Goal: Information Seeking & Learning: Learn about a topic

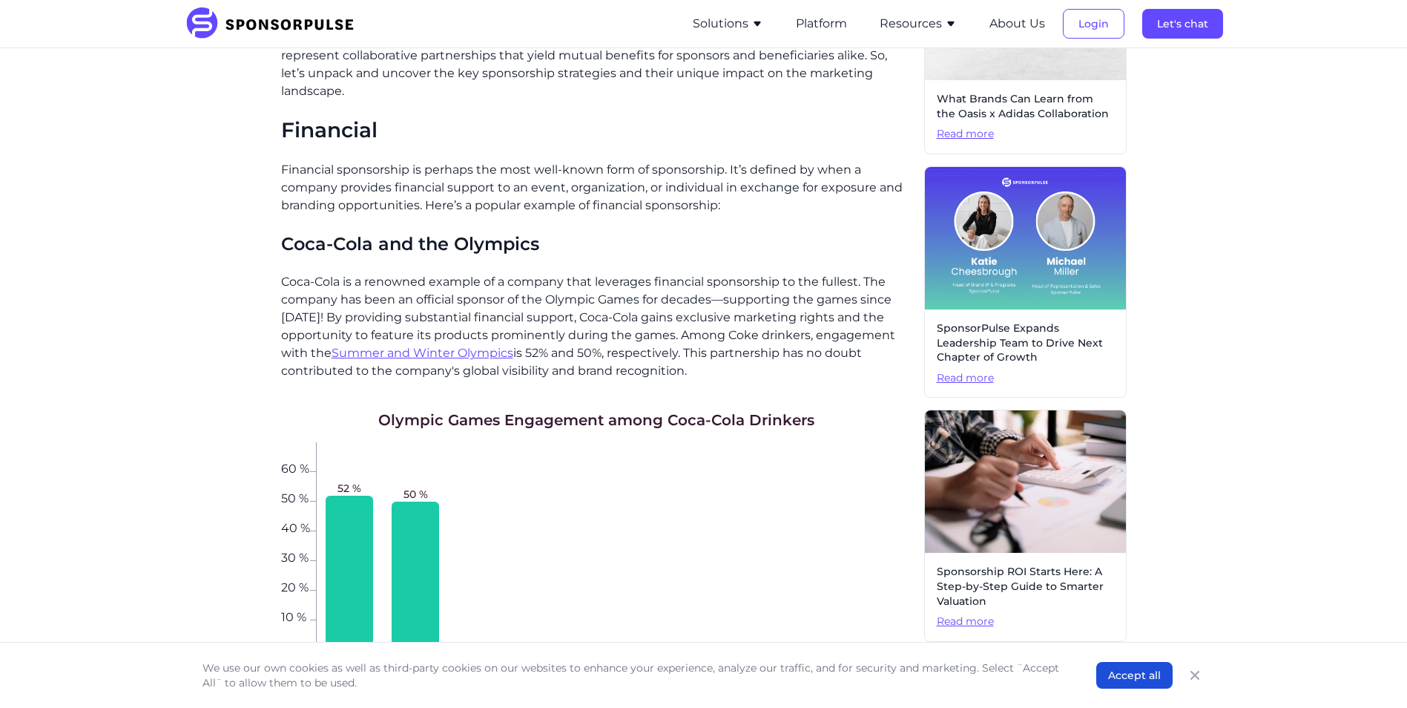
scroll to position [519, 0]
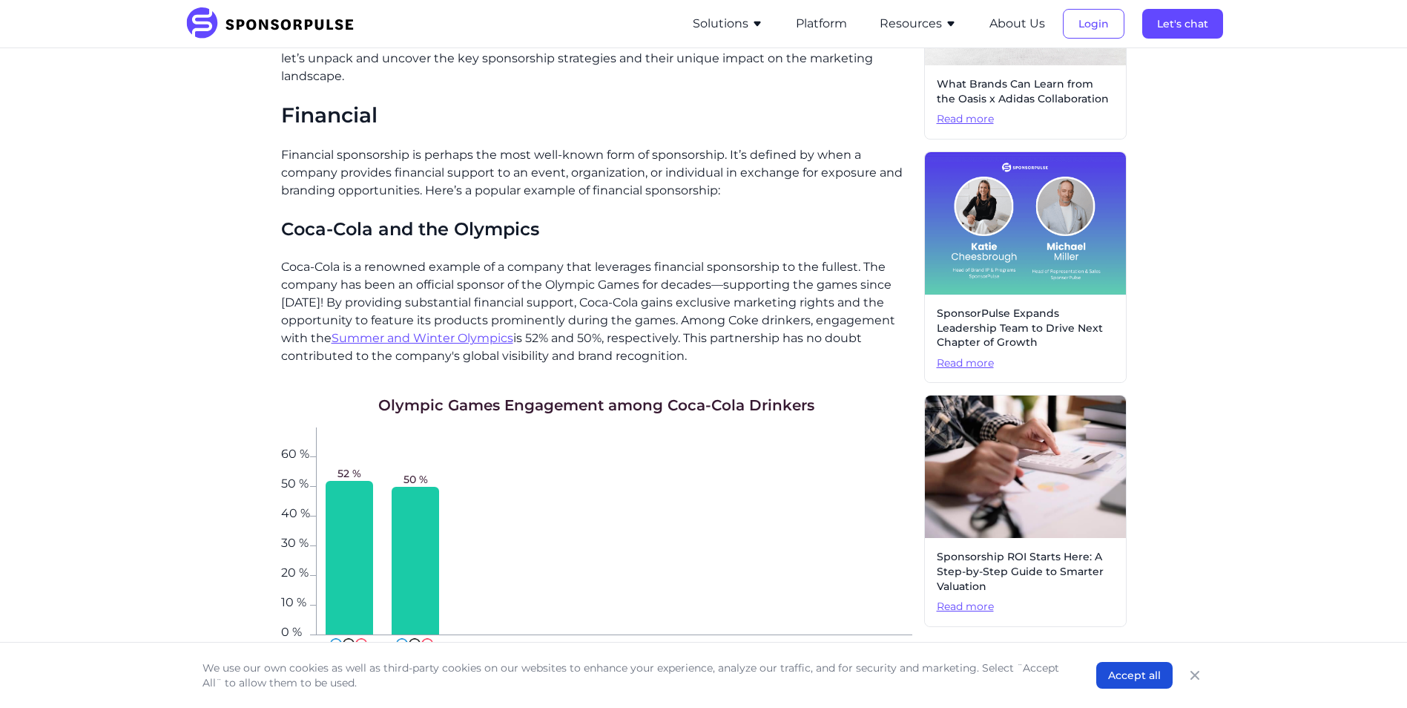
click at [315, 146] on p "Financial sponsorship is perhaps the most well-known form of sponsorship. It’s …" at bounding box center [596, 172] width 631 height 53
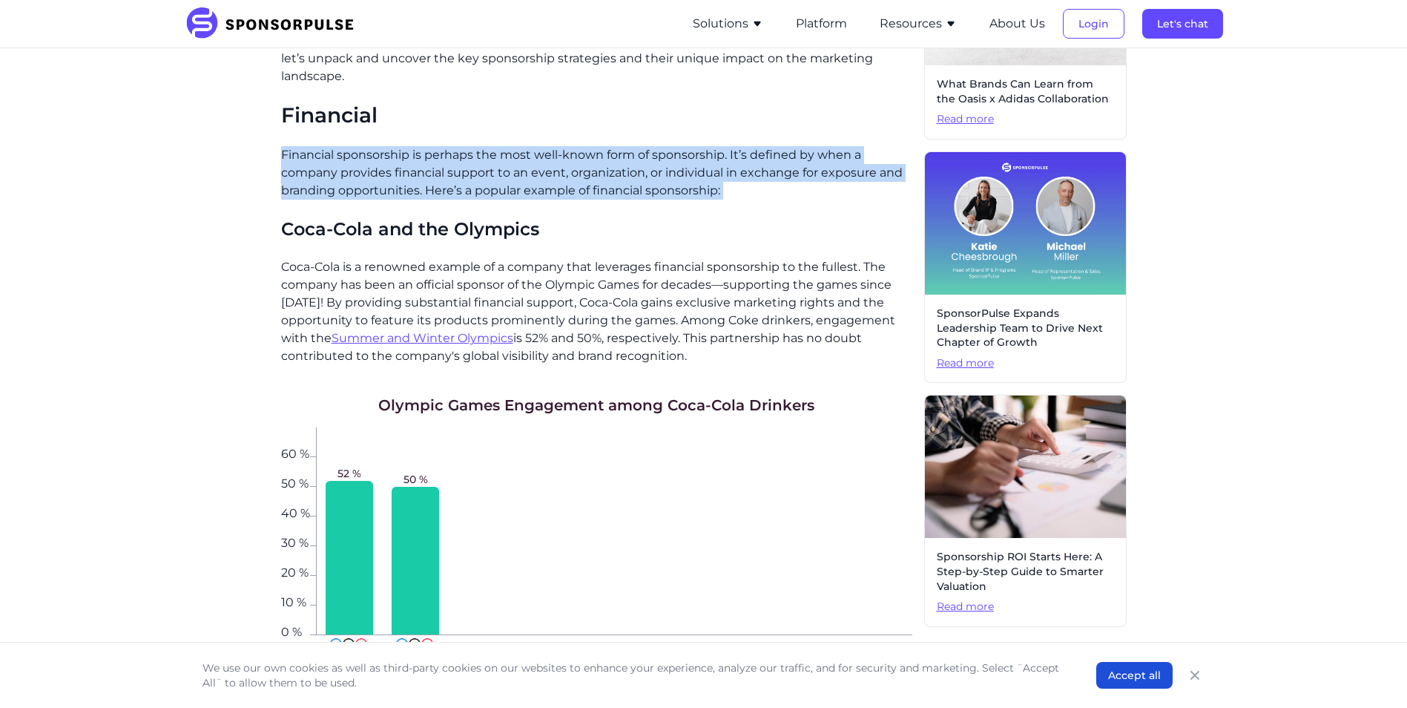
click at [315, 146] on p "Financial sponsorship is perhaps the most well-known form of sponsorship. It’s …" at bounding box center [596, 172] width 631 height 53
click at [521, 174] on p "Financial sponsorship is perhaps the most well-known form of sponsorship. It’s …" at bounding box center [596, 172] width 631 height 53
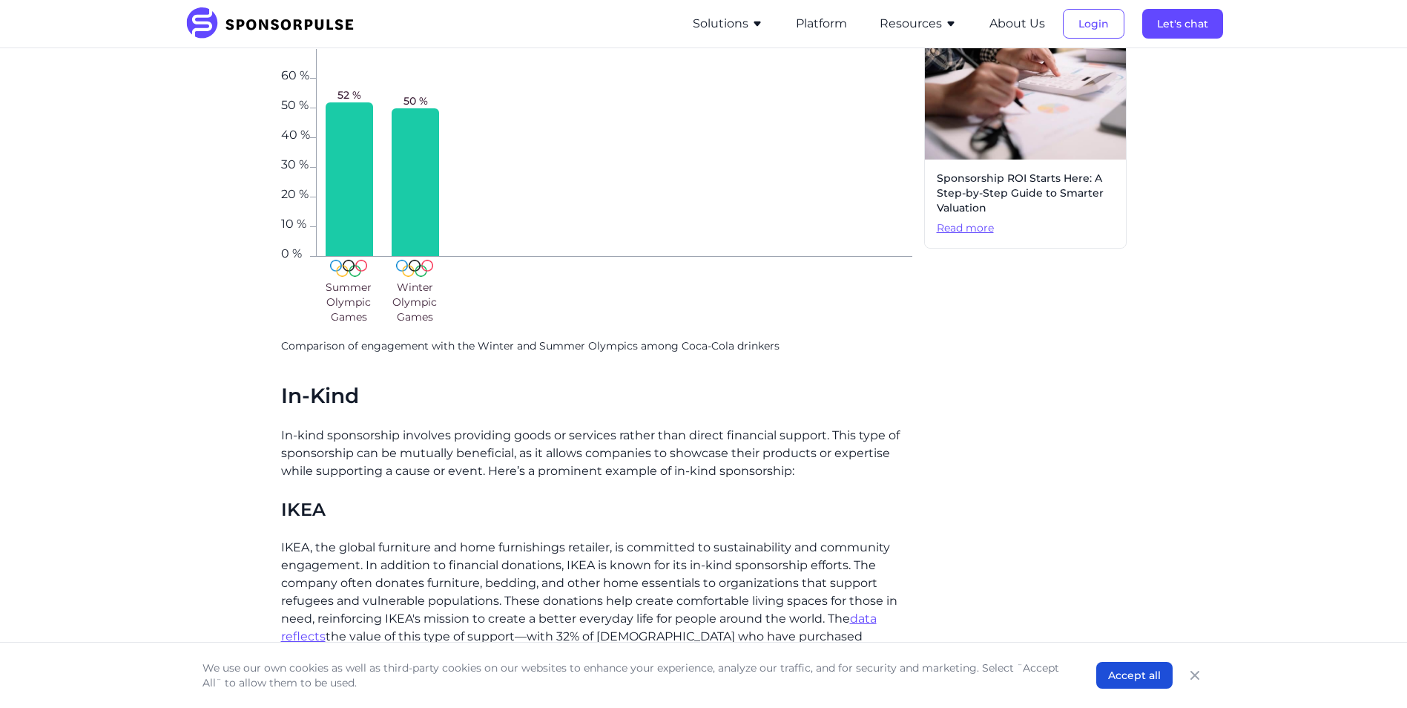
scroll to position [1112, 0]
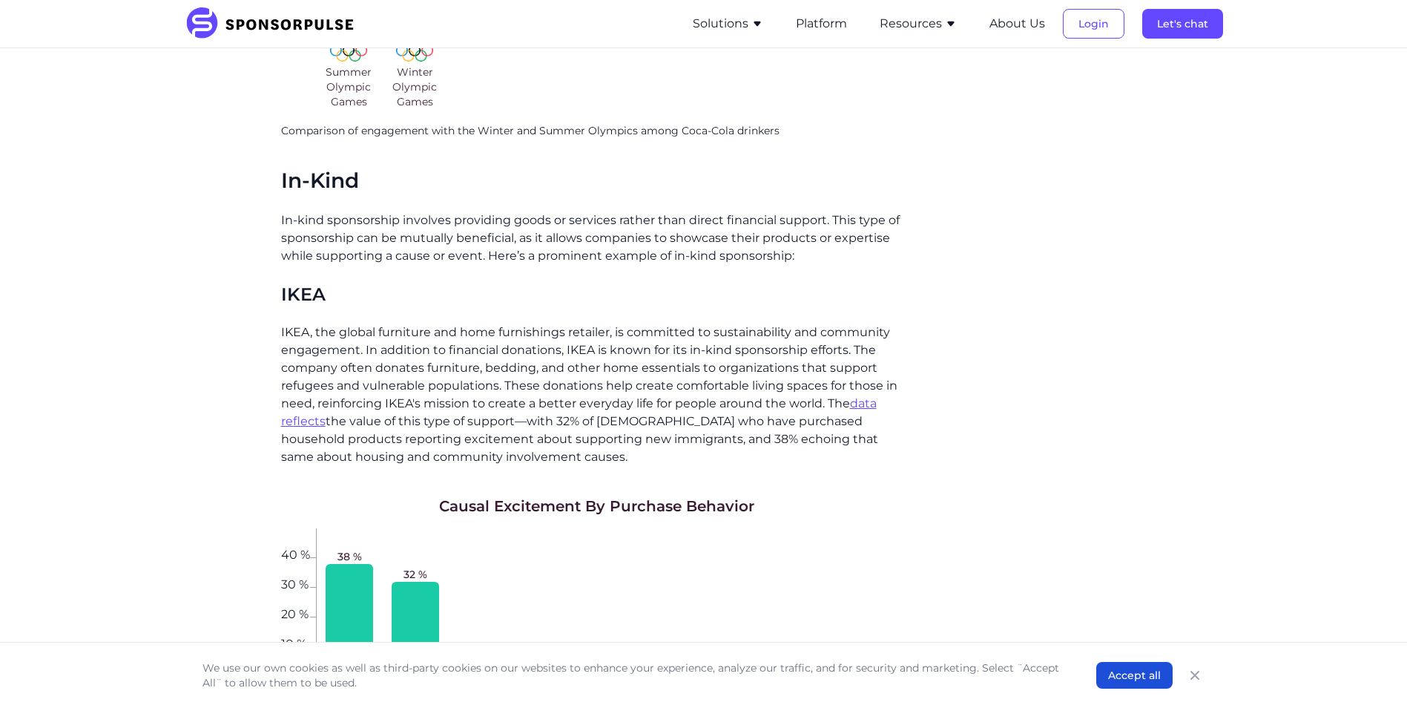
click at [534, 214] on p "In-kind sponsorship involves providing goods or services rather than direct fin…" at bounding box center [596, 237] width 631 height 53
click at [535, 214] on p "In-kind sponsorship involves providing goods or services rather than direct fin…" at bounding box center [596, 237] width 631 height 53
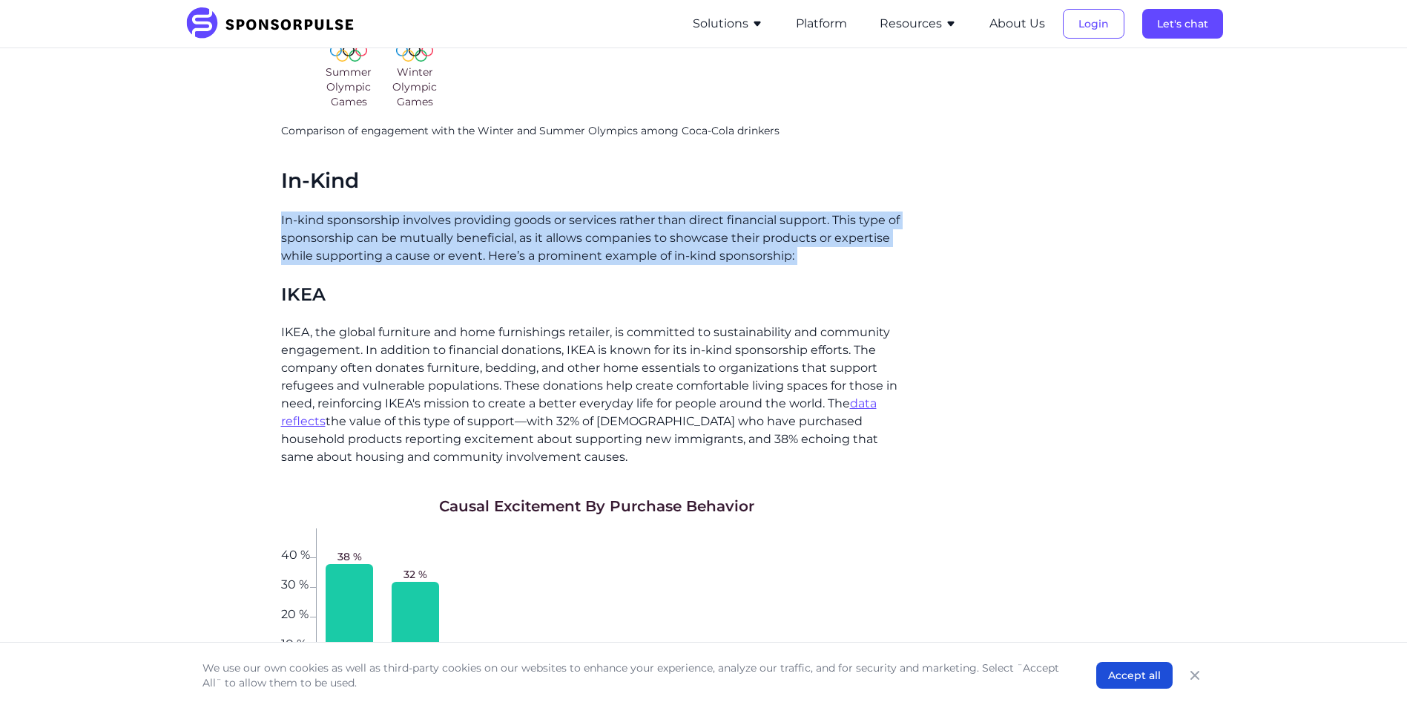
click at [533, 214] on p "In-kind sponsorship involves providing goods or services rather than direct fin…" at bounding box center [596, 237] width 631 height 53
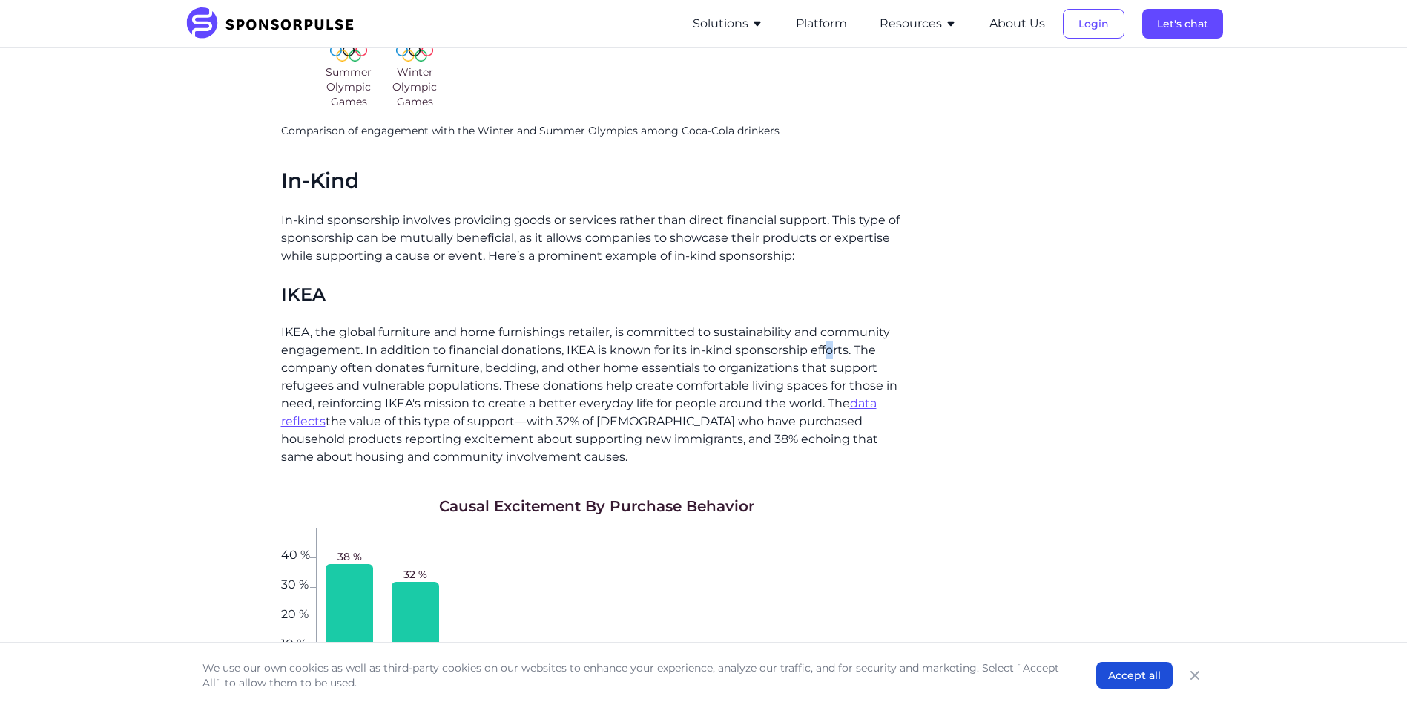
click at [828, 340] on p "IKEA, the global furniture and home furnishings retailer, is committed to susta…" at bounding box center [596, 394] width 631 height 142
click at [828, 341] on p "IKEA, the global furniture and home furnishings retailer, is committed to susta…" at bounding box center [596, 394] width 631 height 142
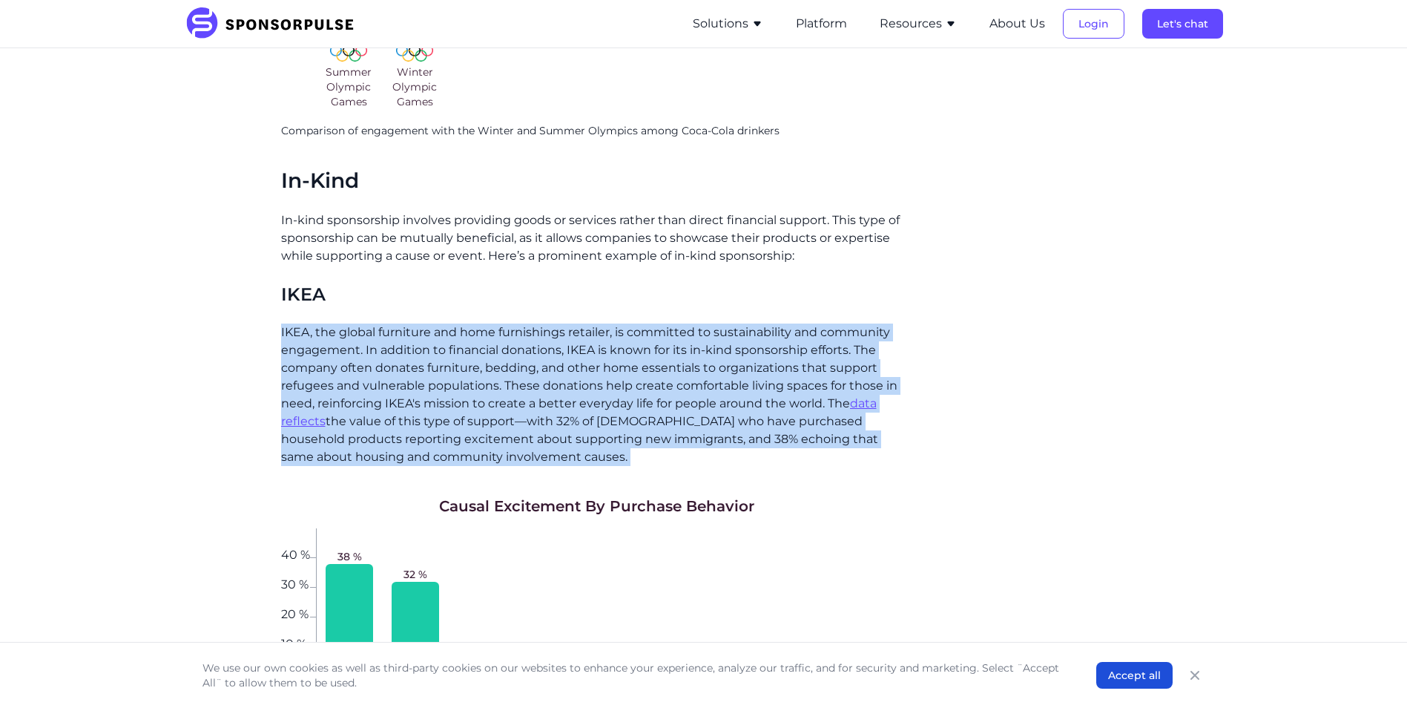
click at [829, 341] on p "IKEA, the global furniture and home furnishings retailer, is committed to susta…" at bounding box center [596, 394] width 631 height 142
click at [837, 341] on p "IKEA, the global furniture and home furnishings retailer, is committed to susta…" at bounding box center [596, 394] width 631 height 142
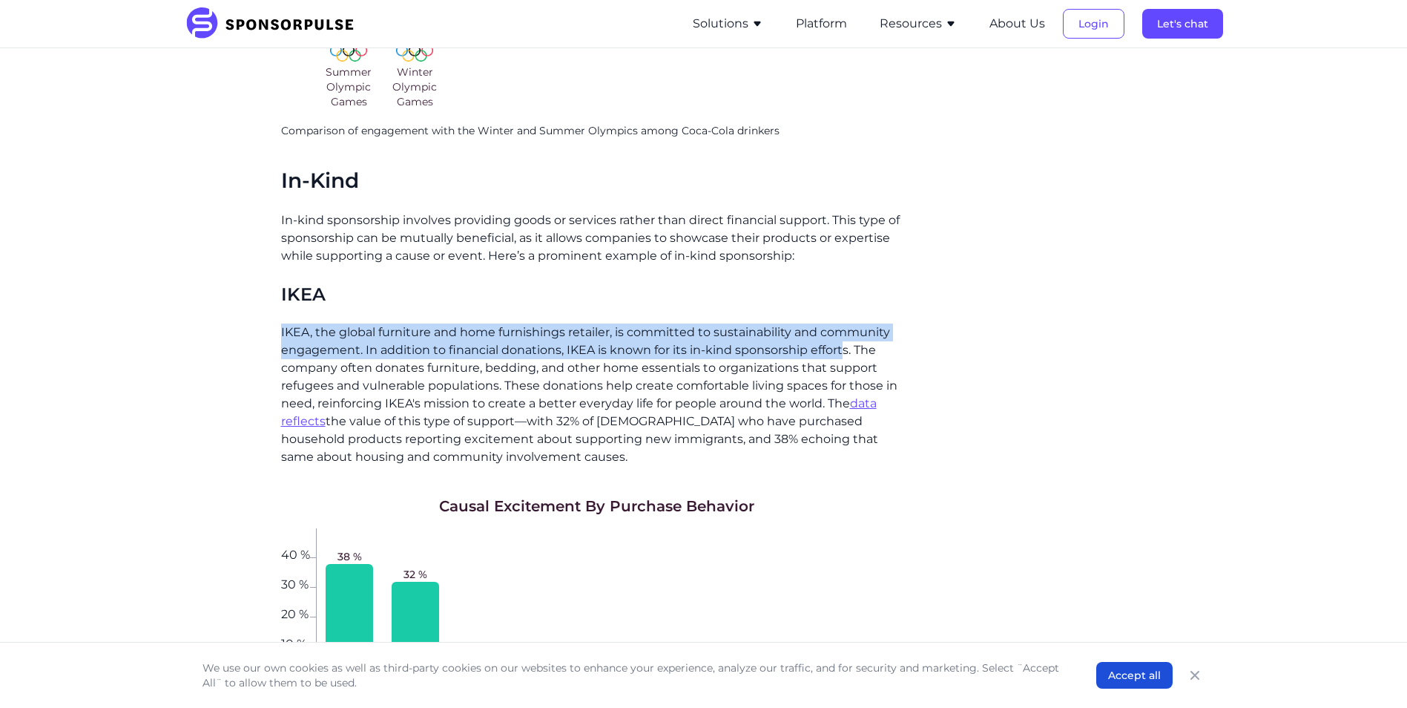
drag, startPoint x: 842, startPoint y: 329, endPoint x: 227, endPoint y: 319, distance: 614.9
click at [227, 319] on div "Home Insights What’s your Type? The 4 Sponsorship Categories Explained Blog Wha…" at bounding box center [704, 708] width 1015 height 3521
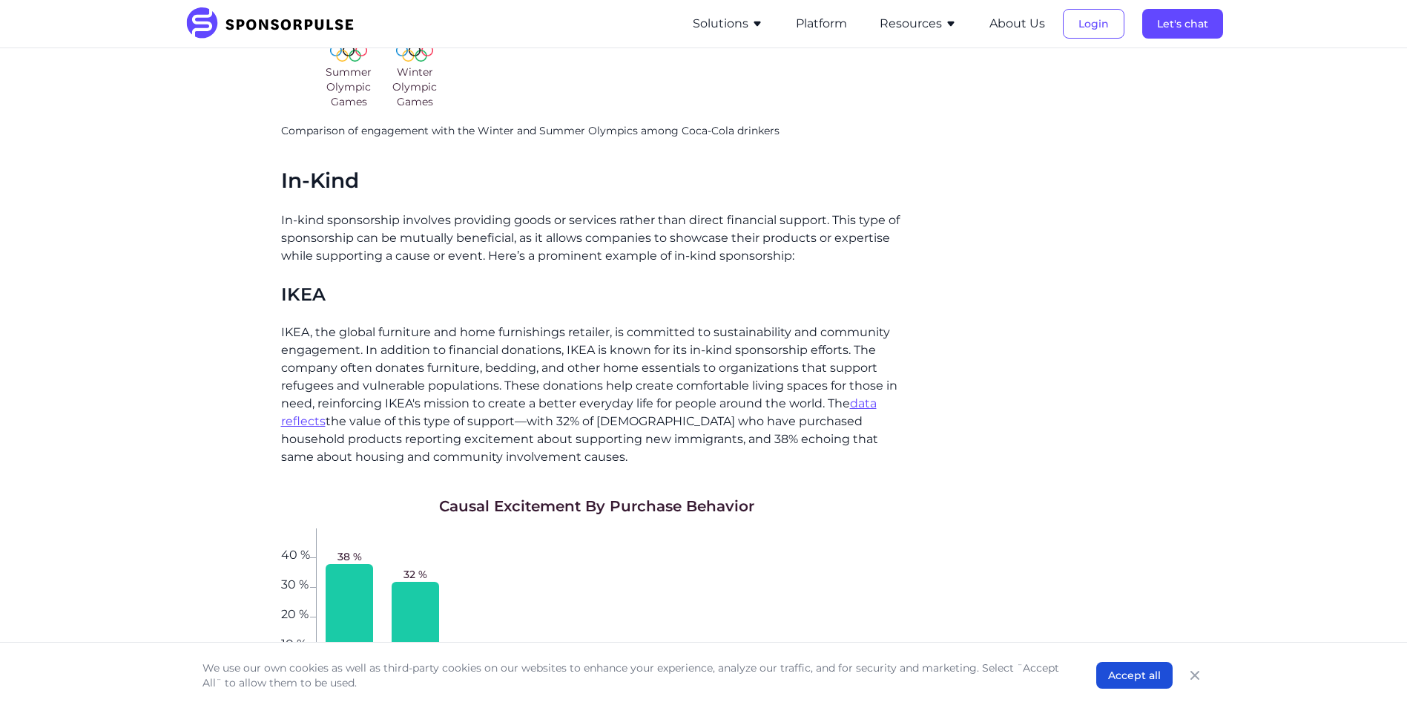
click at [754, 283] on h3 "IKEA" at bounding box center [596, 294] width 631 height 23
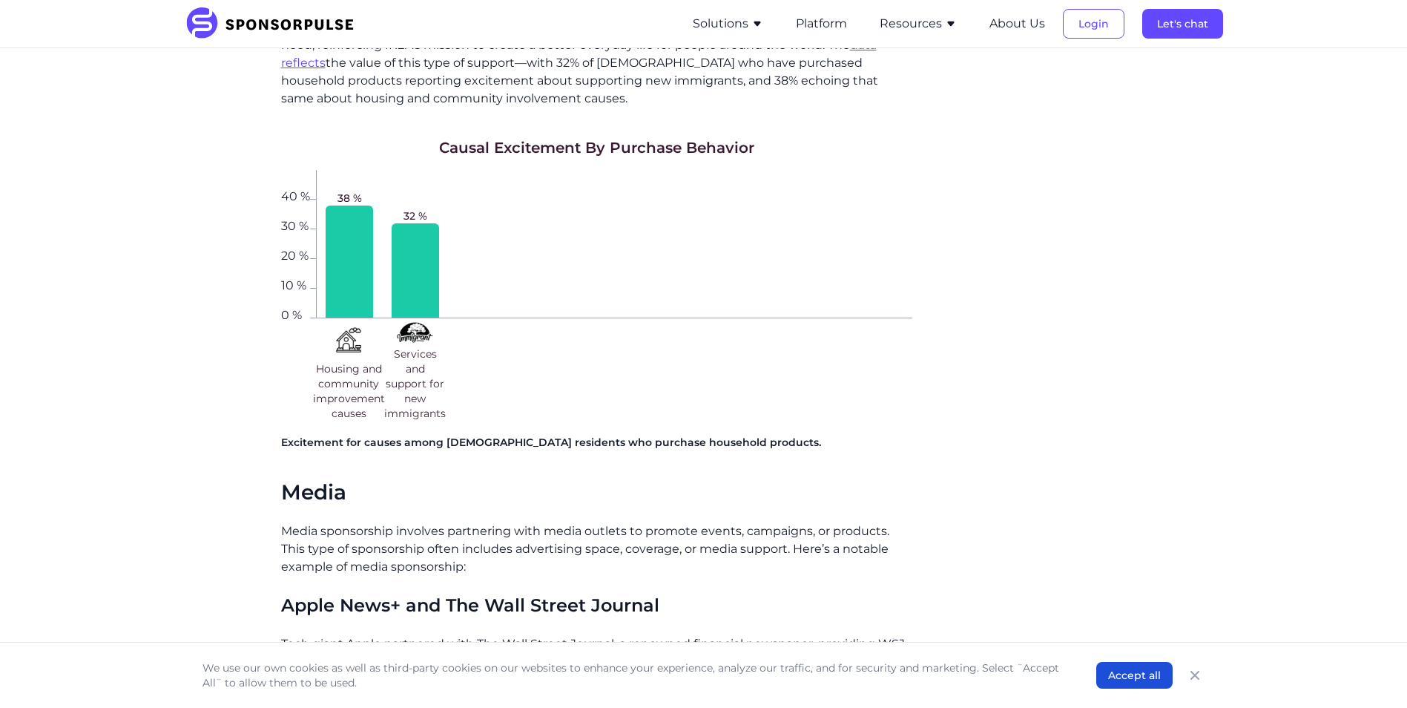
scroll to position [1706, 0]
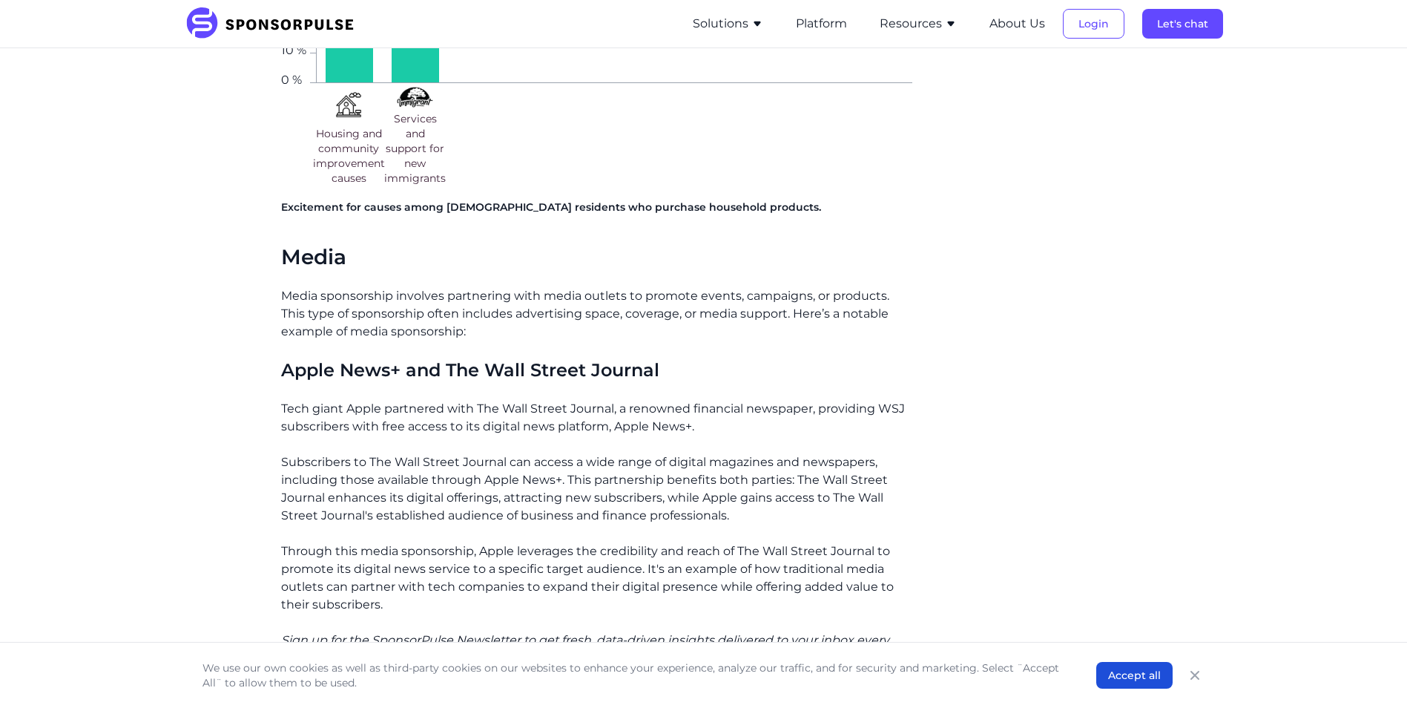
click at [758, 268] on div "If you’ve been following us for a while, you know the undeniable power of spons…" at bounding box center [596, 303] width 631 height 3095
click at [758, 267] on div "If you’ve been following us for a while, you know the undeniable power of spons…" at bounding box center [596, 303] width 631 height 3095
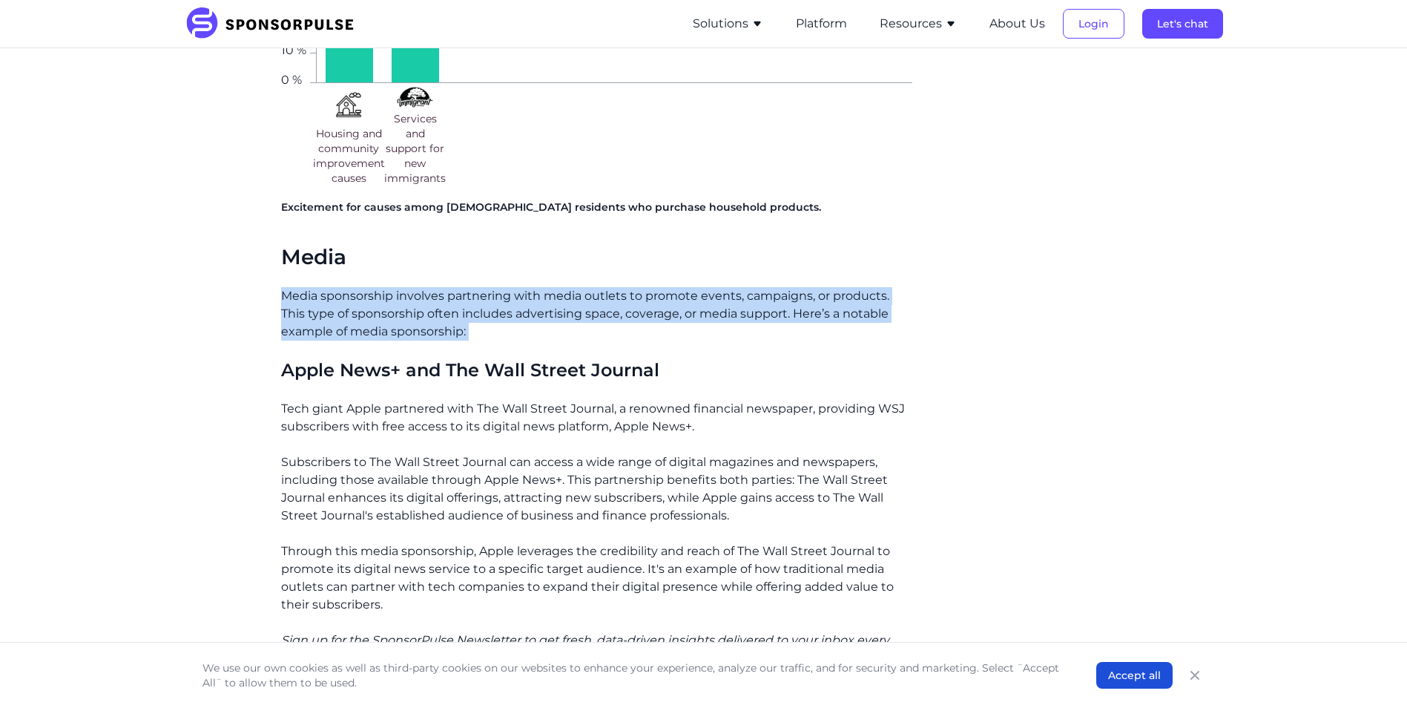
click at [758, 267] on div "If you’ve been following us for a while, you know the undeniable power of spons…" at bounding box center [596, 303] width 631 height 3095
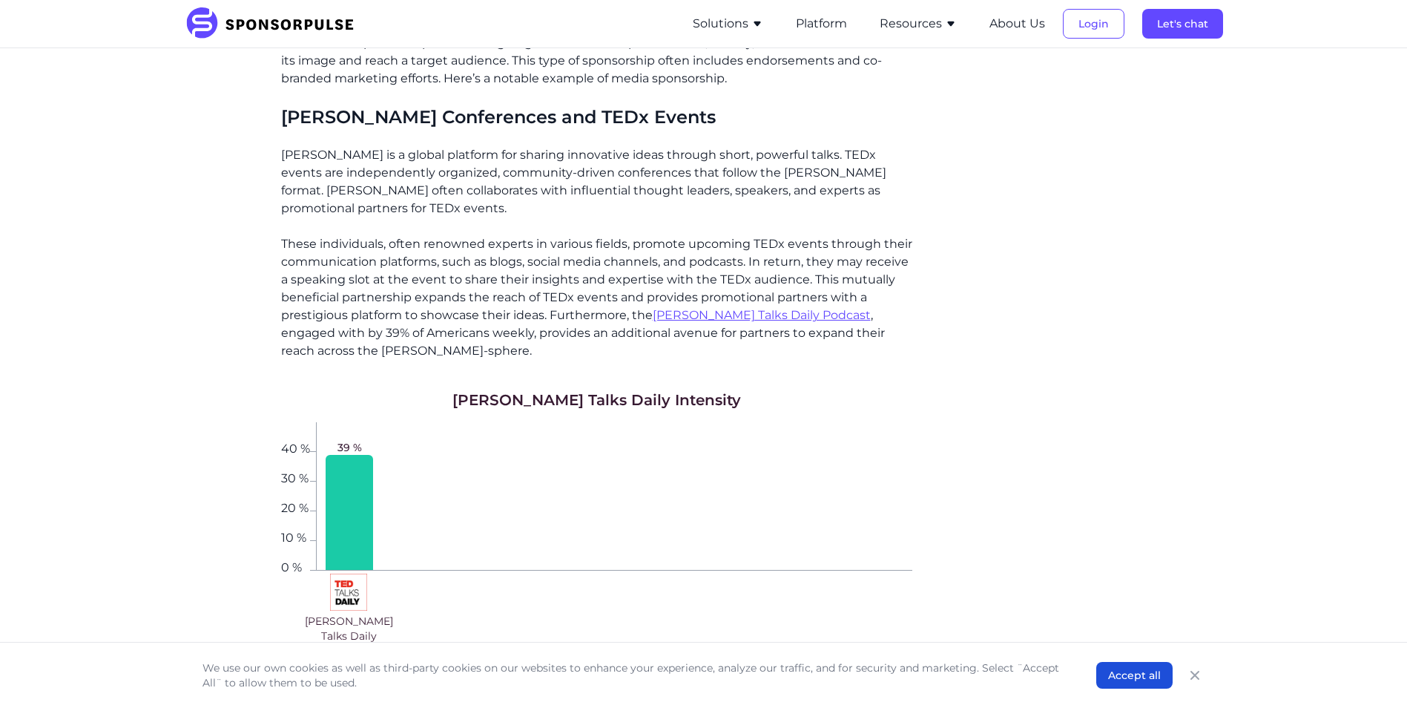
scroll to position [2447, 0]
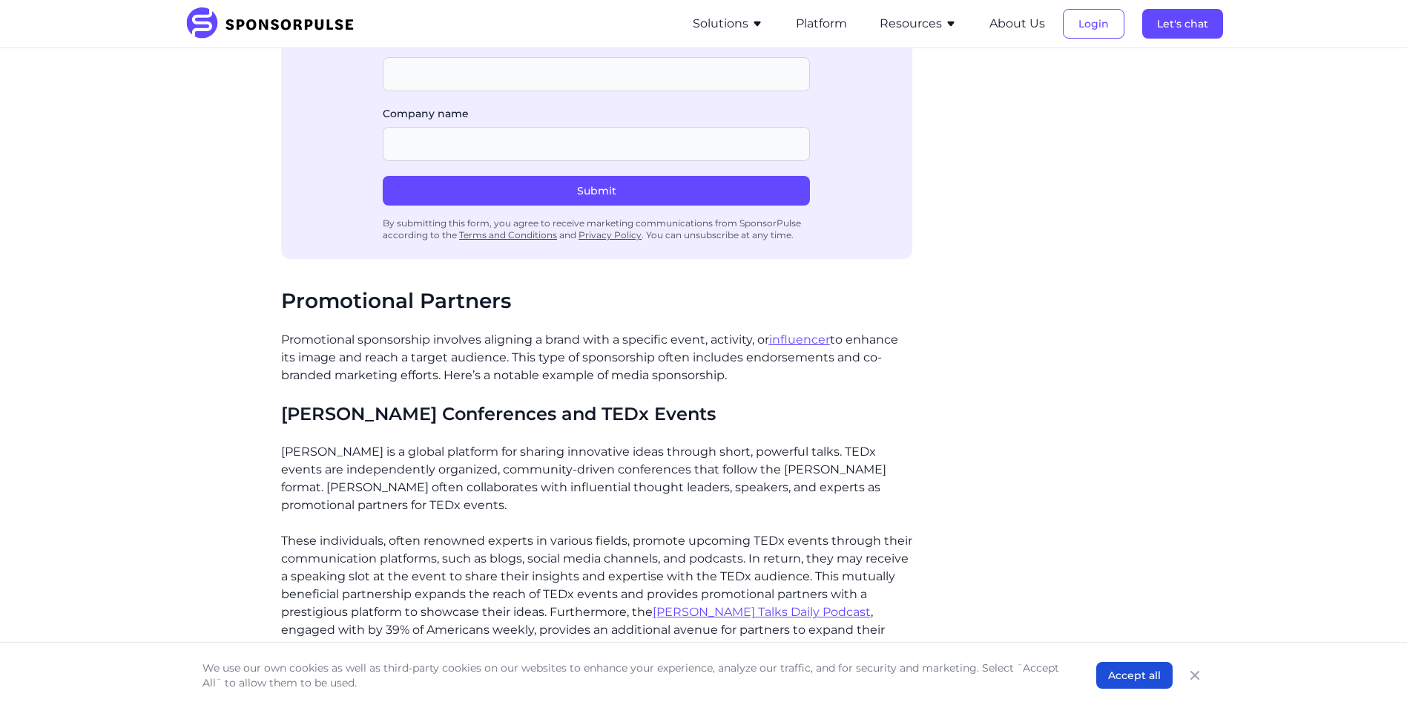
click at [374, 351] on p "Promotional sponsorship involves aligning a brand with a specific event, activi…" at bounding box center [596, 357] width 631 height 53
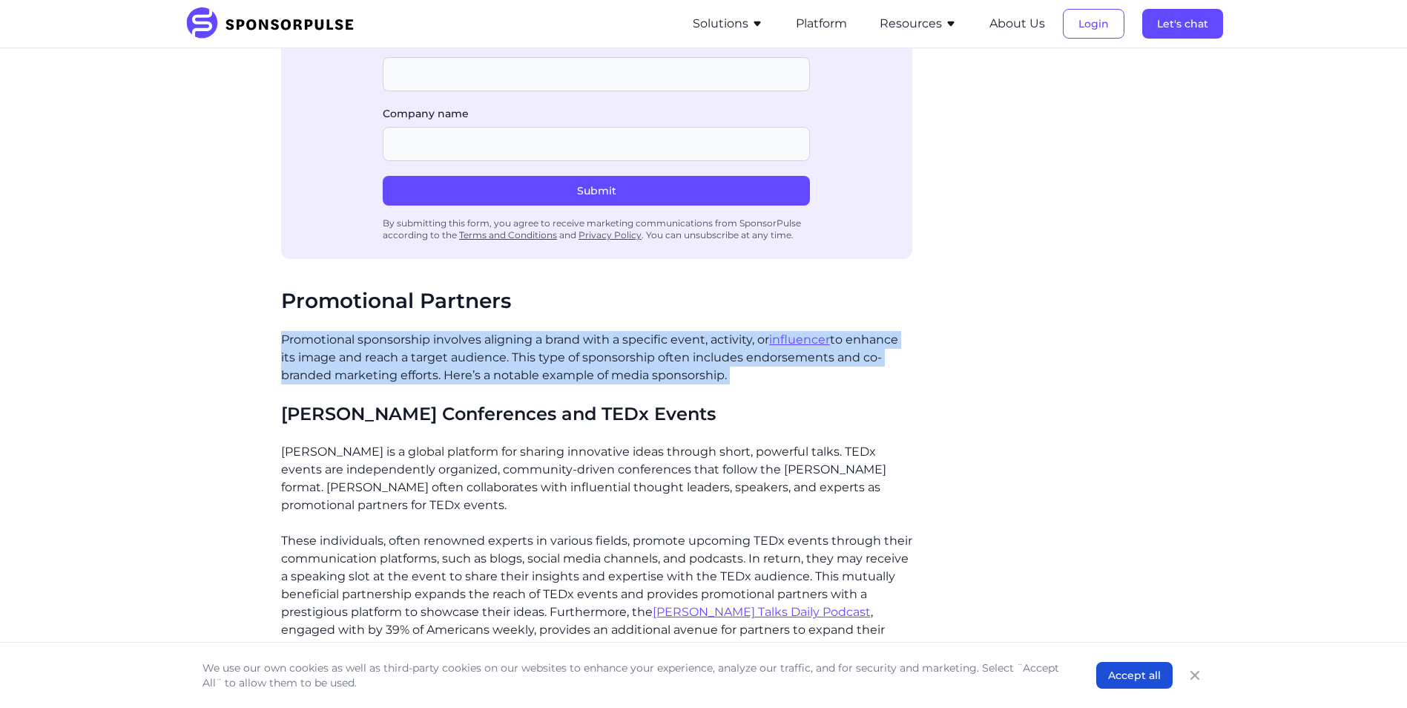
click at [374, 351] on p "Promotional sponsorship involves aligning a brand with a specific event, activi…" at bounding box center [596, 357] width 631 height 53
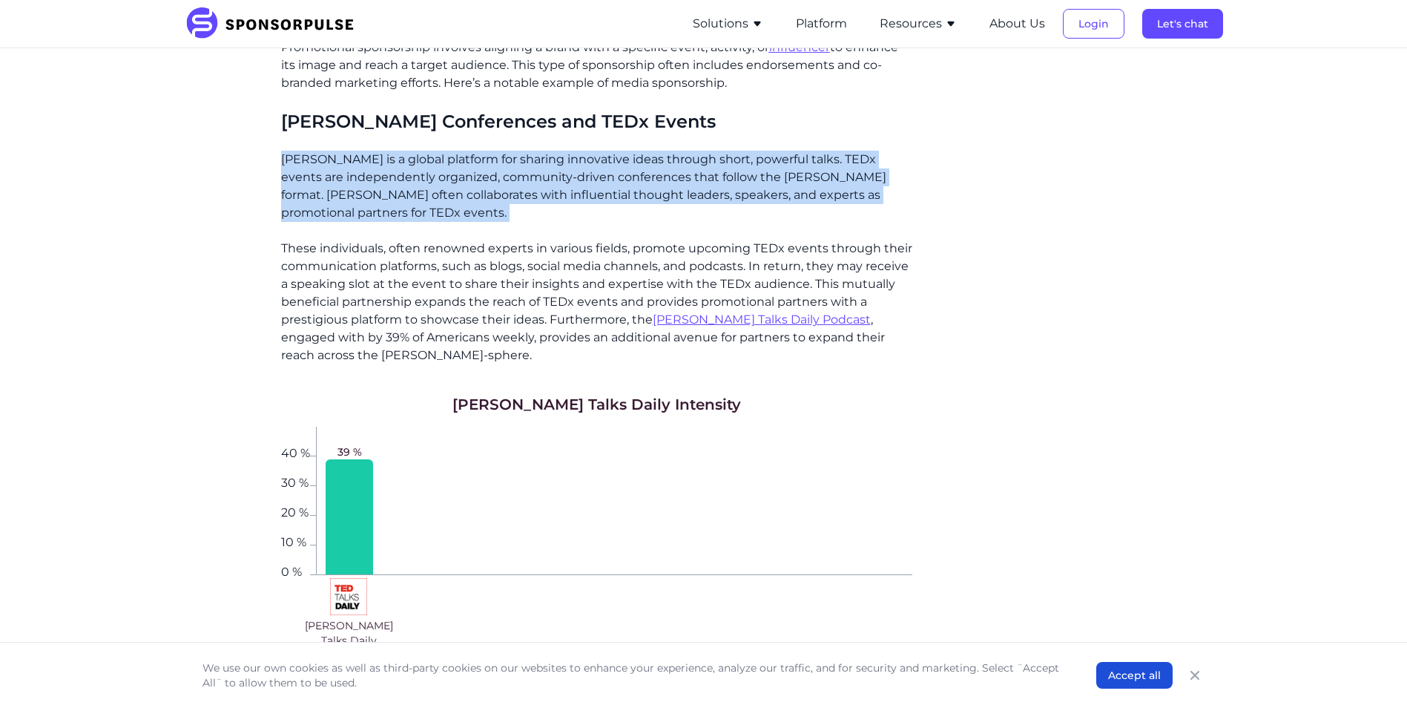
scroll to position [2744, 0]
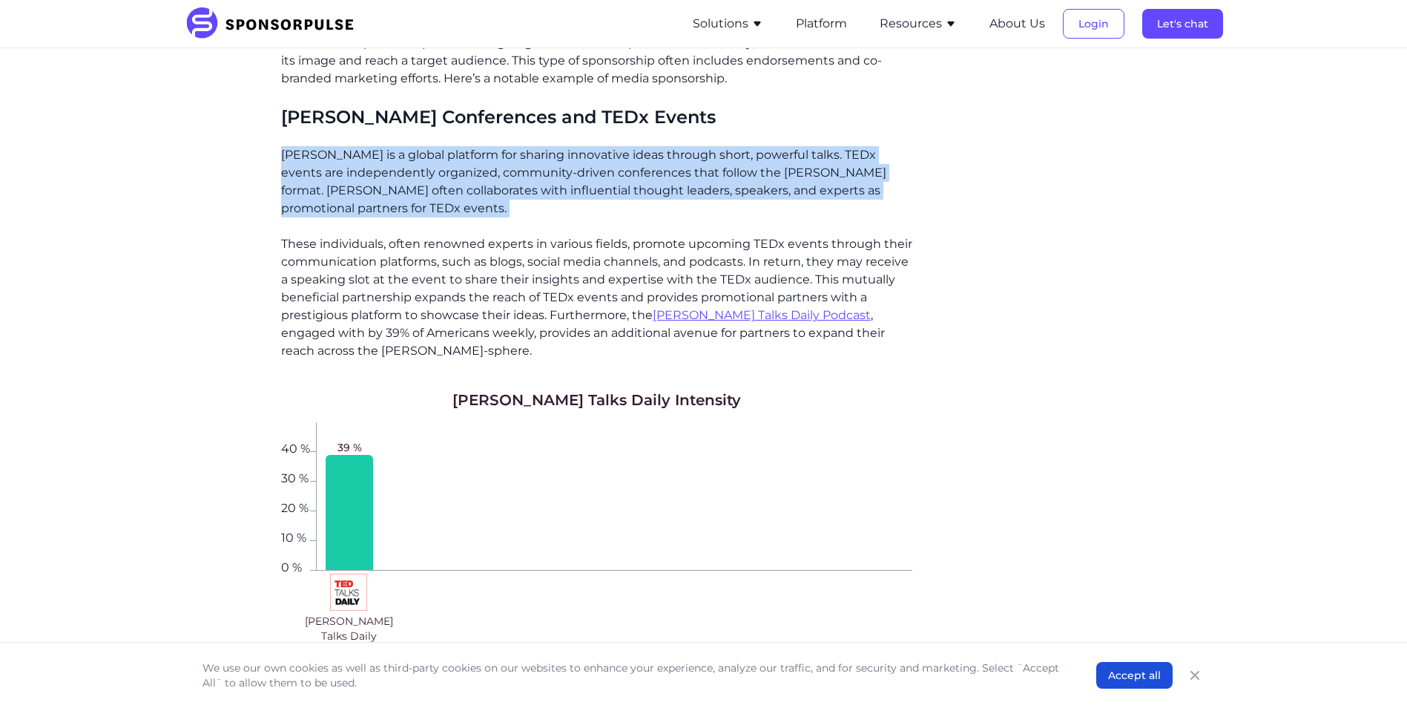
click at [736, 179] on p "[PERSON_NAME] is a global platform for sharing innovative ideas through short, …" at bounding box center [596, 181] width 631 height 71
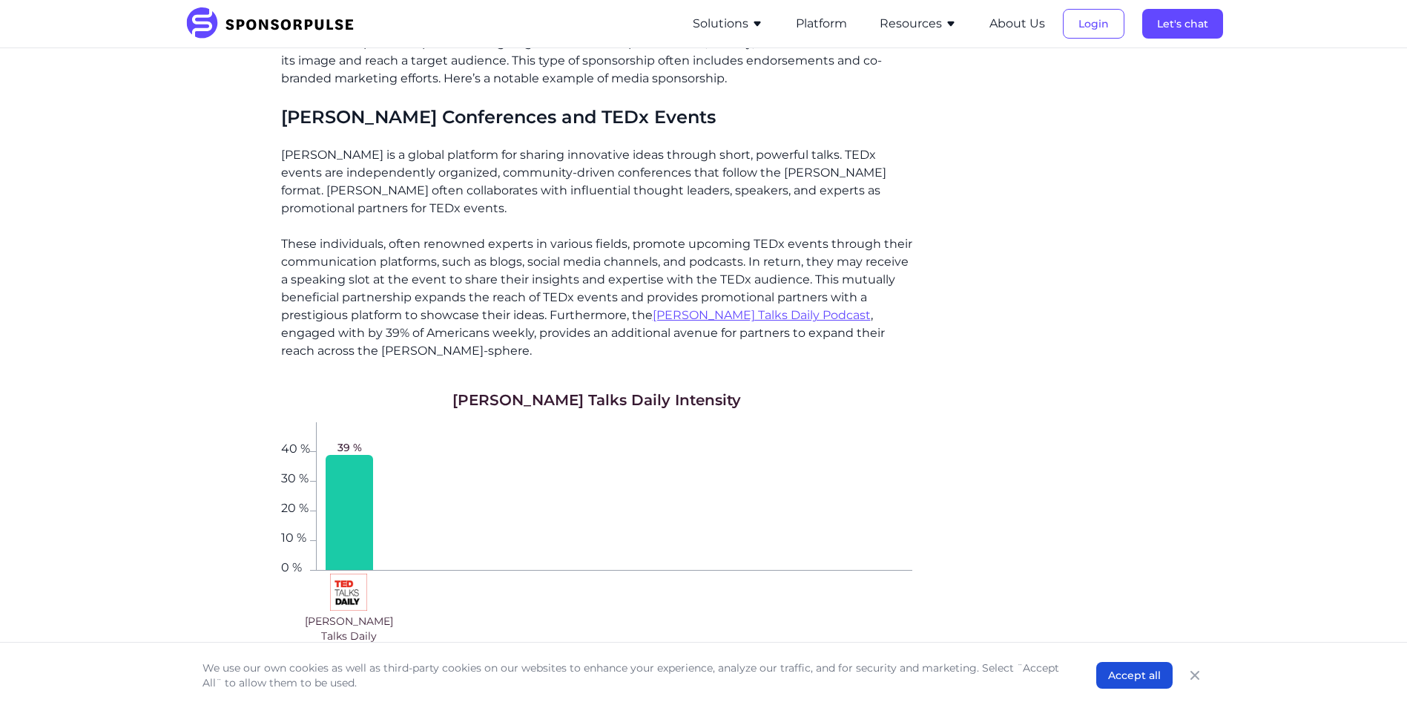
click at [794, 166] on p "[PERSON_NAME] is a global platform for sharing innovative ideas through short, …" at bounding box center [596, 181] width 631 height 71
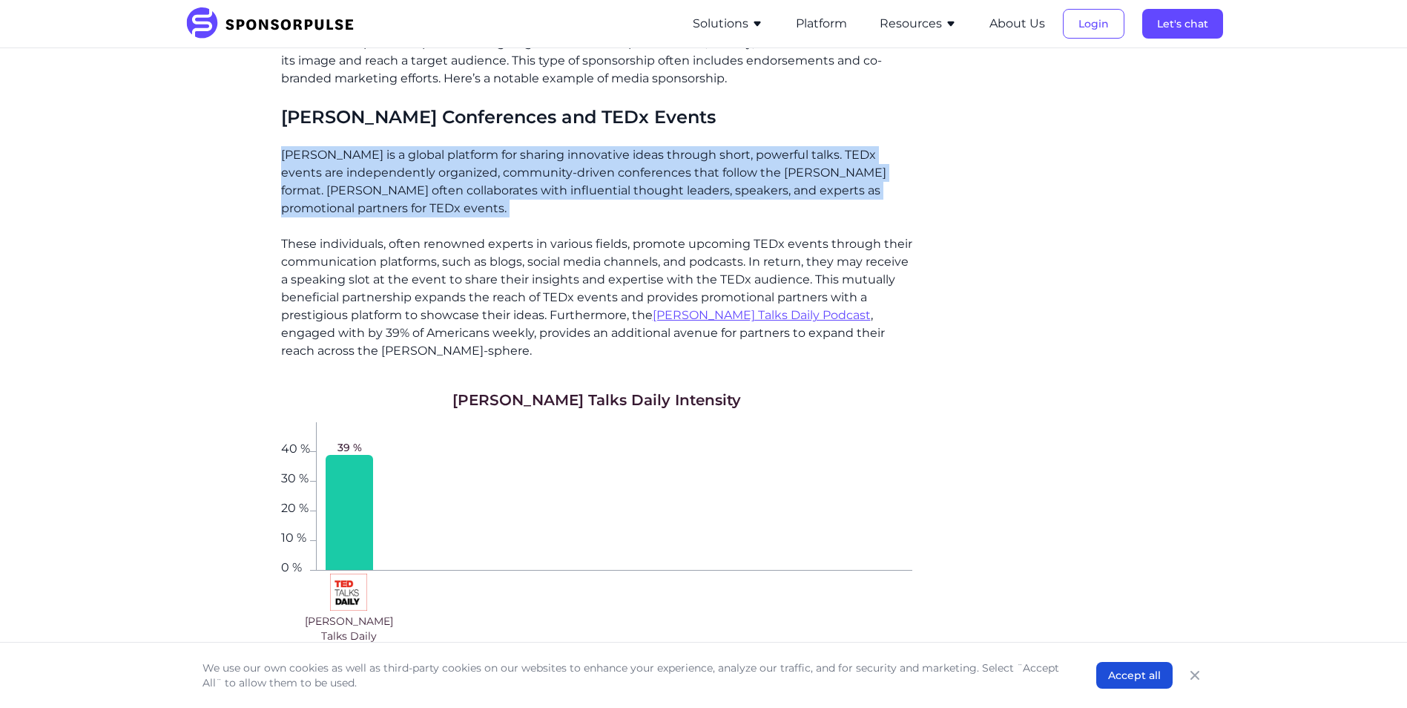
click at [794, 166] on p "[PERSON_NAME] is a global platform for sharing innovative ideas through short, …" at bounding box center [596, 181] width 631 height 71
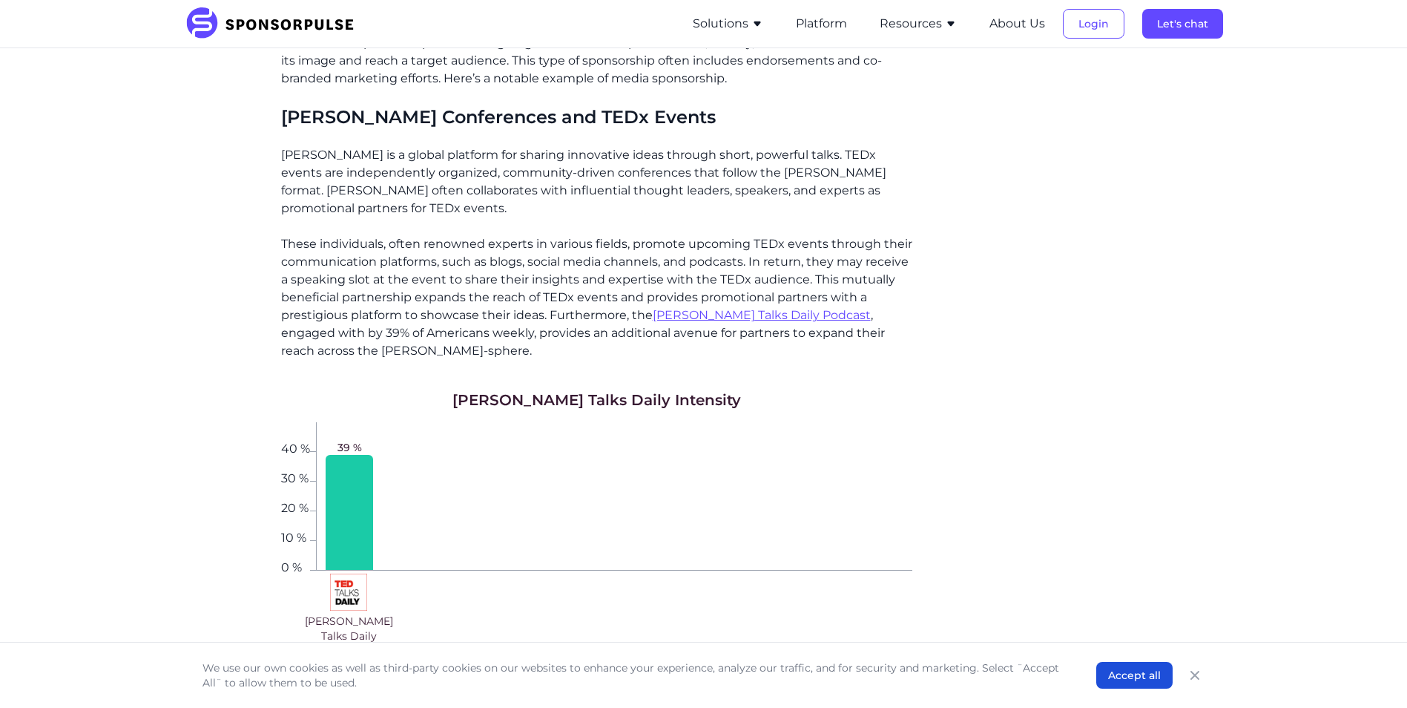
drag, startPoint x: 702, startPoint y: 237, endPoint x: 730, endPoint y: 240, distance: 27.5
click at [719, 239] on p "These individuals, often renowned experts in various fields, promote upcoming T…" at bounding box center [596, 297] width 631 height 125
click at [828, 243] on p "These individuals, often renowned experts in various fields, promote upcoming T…" at bounding box center [596, 297] width 631 height 125
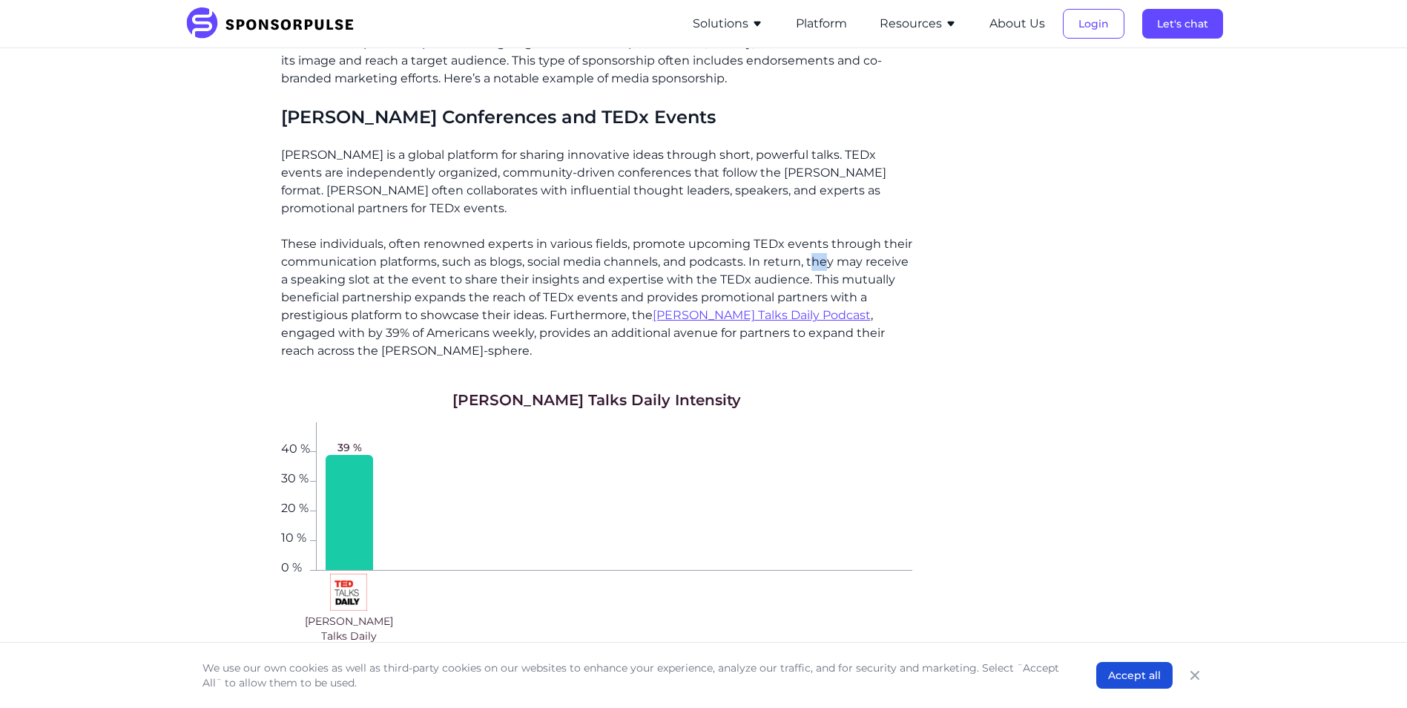
click at [828, 243] on p "These individuals, often renowned experts in various fields, promote upcoming T…" at bounding box center [596, 297] width 631 height 125
click at [833, 244] on p "These individuals, often renowned experts in various fields, promote upcoming T…" at bounding box center [596, 297] width 631 height 125
